Goal: Transaction & Acquisition: Purchase product/service

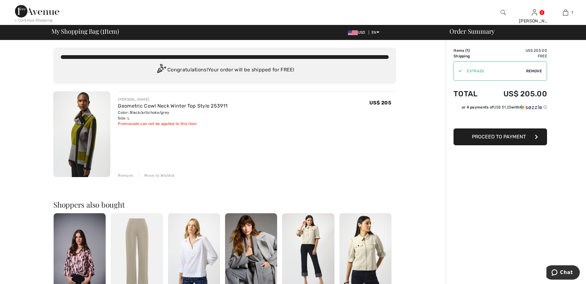
click at [492, 136] on span "Proceed to Payment" at bounding box center [499, 137] width 54 height 6
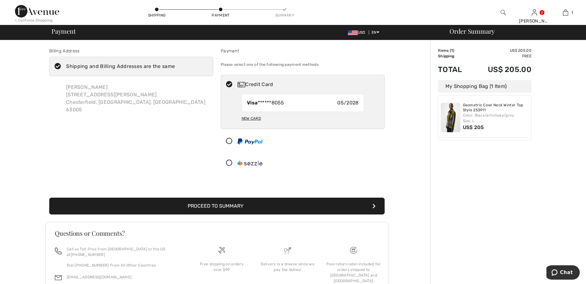
click at [228, 204] on button "Proceed to Summary" at bounding box center [216, 206] width 335 height 17
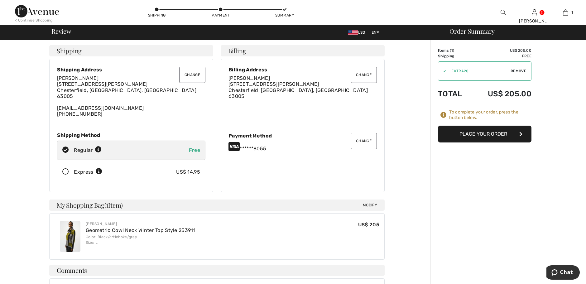
click at [494, 132] on button "Place Your Order" at bounding box center [484, 134] width 93 height 17
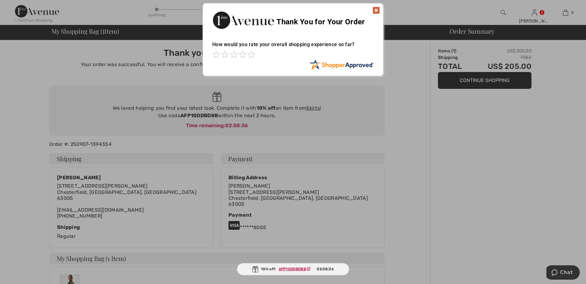
click at [376, 11] on img at bounding box center [375, 10] width 7 height 7
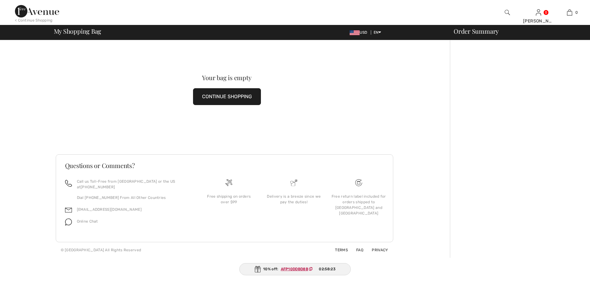
checkbox input "true"
click at [242, 97] on button "CONTINUE SHOPPING" at bounding box center [227, 96] width 68 height 17
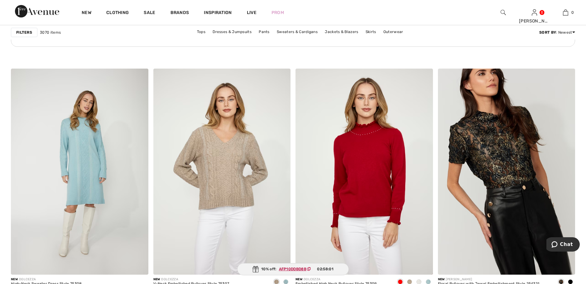
scroll to position [1111, 0]
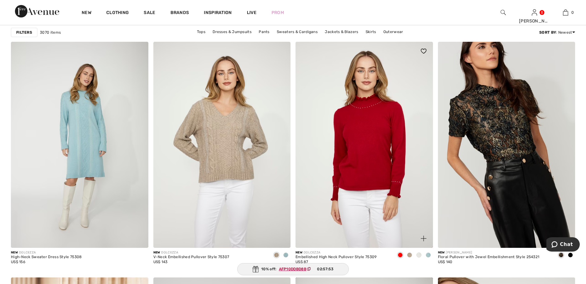
click at [426, 254] on span at bounding box center [428, 254] width 5 height 5
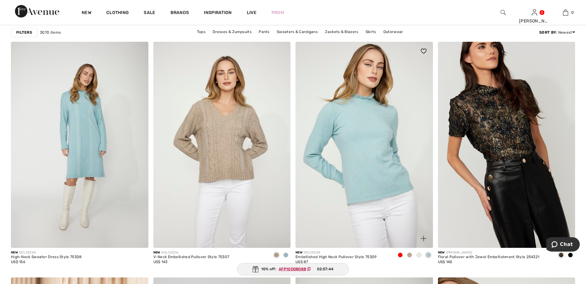
click at [409, 253] on span at bounding box center [409, 254] width 5 height 5
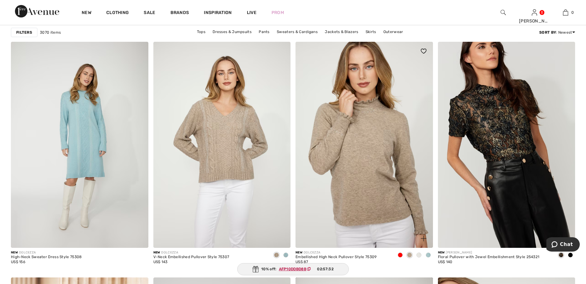
click at [418, 253] on span at bounding box center [418, 254] width 5 height 5
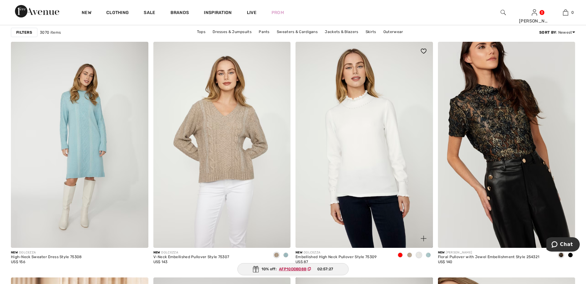
click at [428, 254] on span at bounding box center [428, 254] width 5 height 5
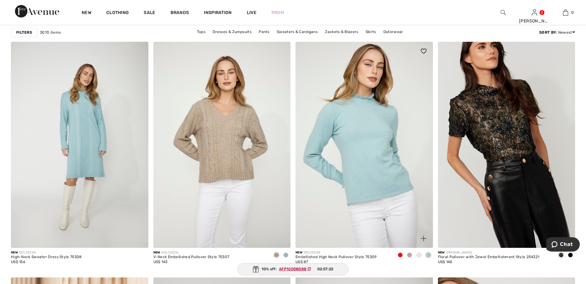
click at [399, 253] on span at bounding box center [399, 254] width 5 height 5
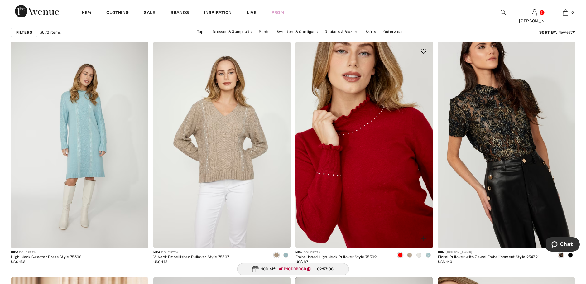
click at [370, 168] on img at bounding box center [363, 145] width 137 height 206
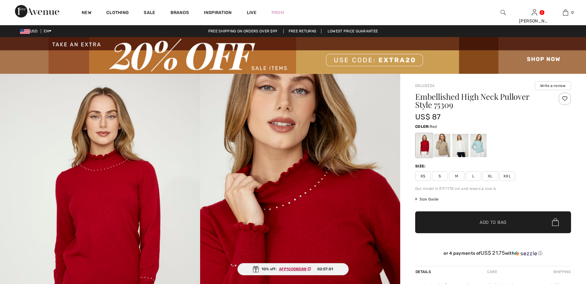
checkbox input "true"
click at [489, 176] on span "XL" at bounding box center [490, 175] width 16 height 9
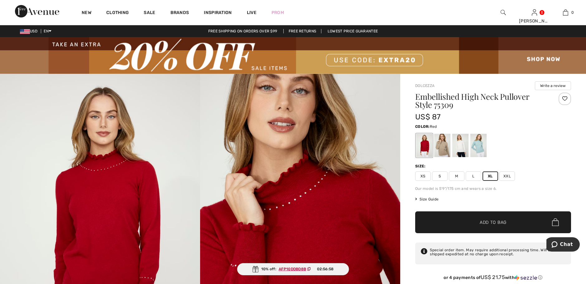
click at [491, 219] on span "Add to Bag" at bounding box center [492, 222] width 27 height 7
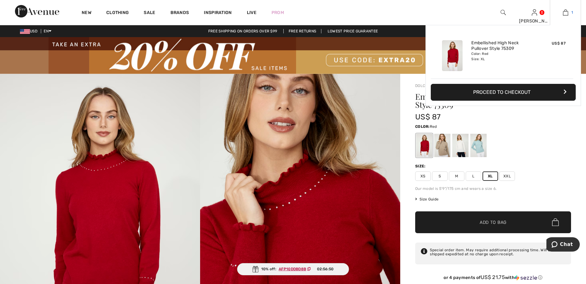
click at [568, 12] on img at bounding box center [565, 12] width 5 height 7
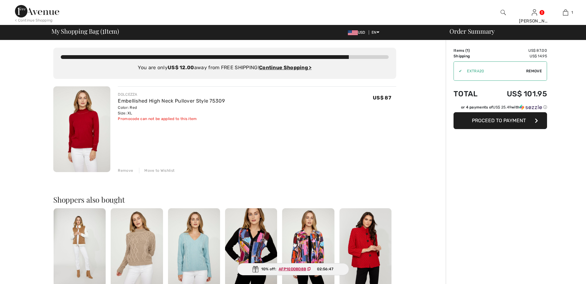
click at [503, 115] on button "Proceed to Payment" at bounding box center [499, 120] width 93 height 17
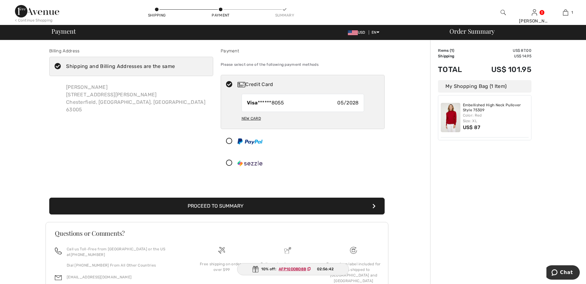
click at [284, 203] on button "Proceed to Summary" at bounding box center [216, 206] width 335 height 17
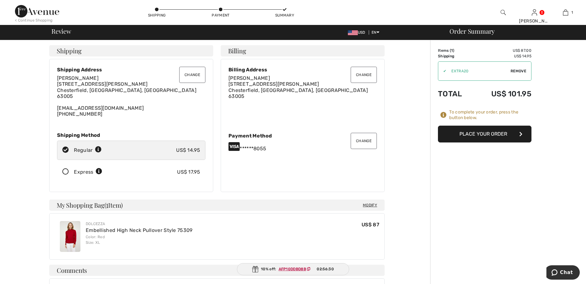
click at [517, 69] on span "Remove" at bounding box center [518, 71] width 16 height 6
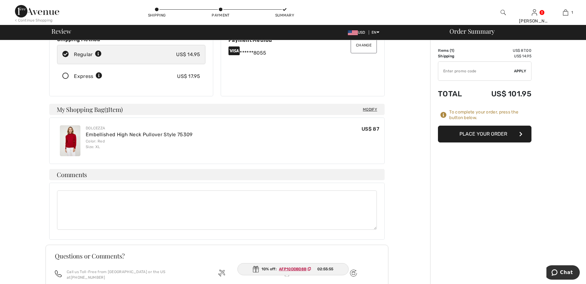
scroll to position [102, 0]
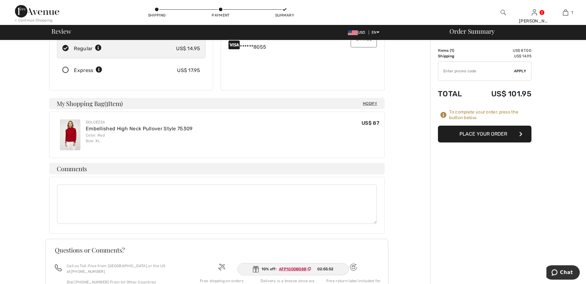
click at [290, 268] on ins "AFP10DDBD8B" at bounding box center [292, 269] width 27 height 4
click at [446, 70] on input "TEXT" at bounding box center [476, 71] width 76 height 19
type input "AFP10DDBD8B"
click at [522, 70] on span "Apply" at bounding box center [520, 71] width 12 height 6
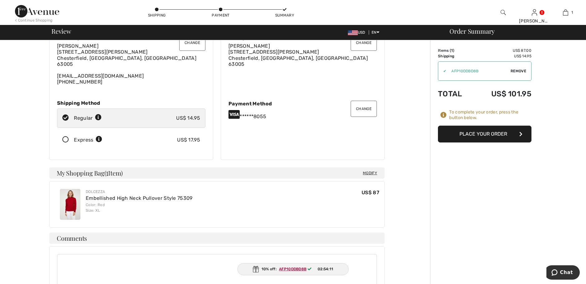
scroll to position [0, 0]
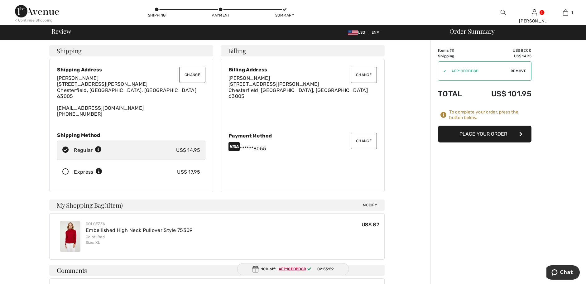
click at [459, 132] on button "Place Your Order" at bounding box center [484, 134] width 93 height 17
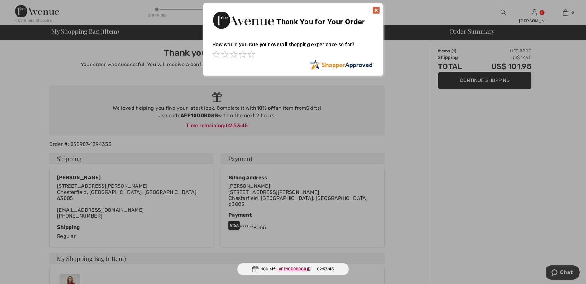
drag, startPoint x: 375, startPoint y: 11, endPoint x: 435, endPoint y: 1, distance: 60.7
click at [376, 11] on img at bounding box center [375, 10] width 7 height 7
